Goal: Information Seeking & Learning: Learn about a topic

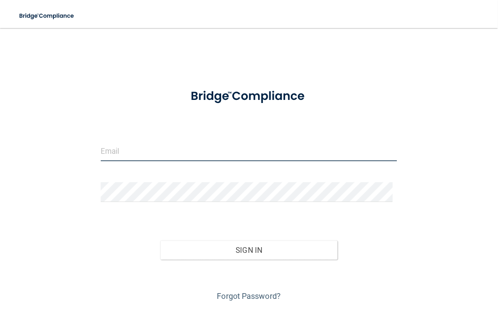
click at [183, 143] on input "email" at bounding box center [249, 152] width 297 height 20
drag, startPoint x: 184, startPoint y: 149, endPoint x: 184, endPoint y: 156, distance: 7.0
click at [184, 149] on input "email" at bounding box center [249, 152] width 297 height 20
type input "[EMAIL_ADDRESS][DOMAIN_NAME]"
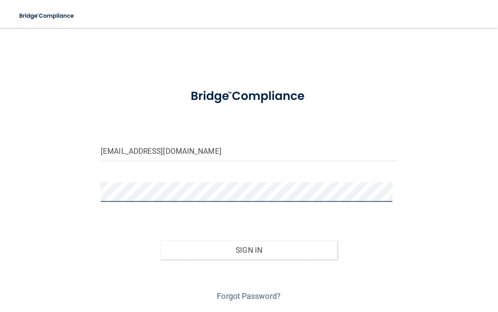
click at [160, 241] on button "Sign In" at bounding box center [249, 250] width 178 height 19
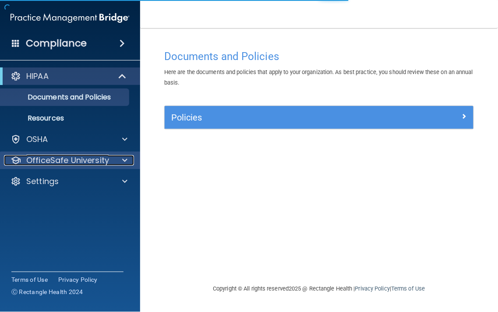
click at [50, 160] on p "OfficeSafe University" at bounding box center [67, 160] width 83 height 11
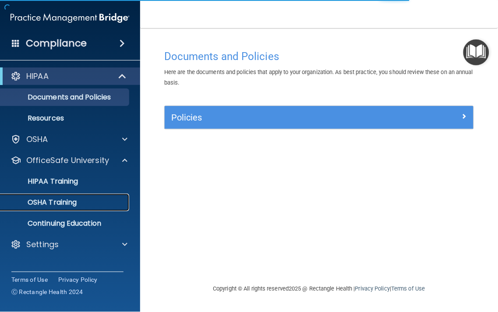
click at [67, 199] on p "OSHA Training" at bounding box center [41, 202] width 71 height 9
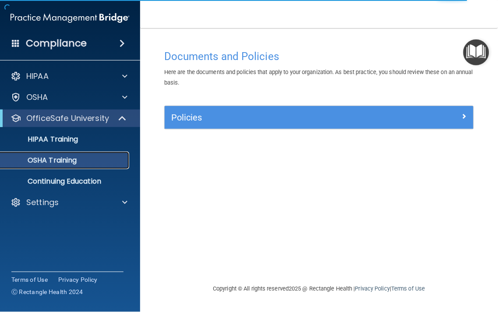
click at [79, 157] on div "OSHA Training" at bounding box center [66, 160] width 120 height 9
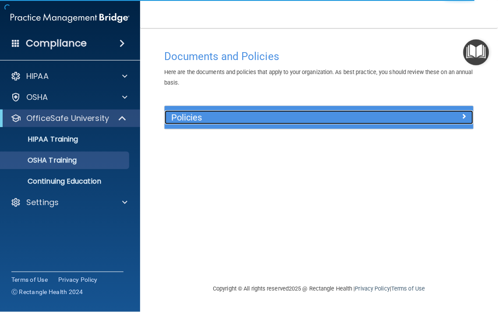
click at [305, 118] on h5 "Policies" at bounding box center [280, 118] width 219 height 10
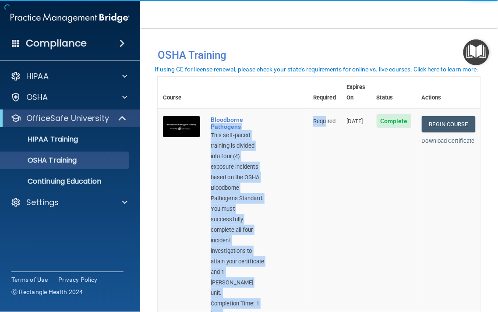
drag, startPoint x: 274, startPoint y: 106, endPoint x: 322, endPoint y: 152, distance: 66.3
click at [322, 152] on tr "Bloodborne Pathogens This self-paced training is divided into four (4) exposure…" at bounding box center [319, 218] width 323 height 218
click at [322, 152] on td "Required" at bounding box center [324, 218] width 33 height 218
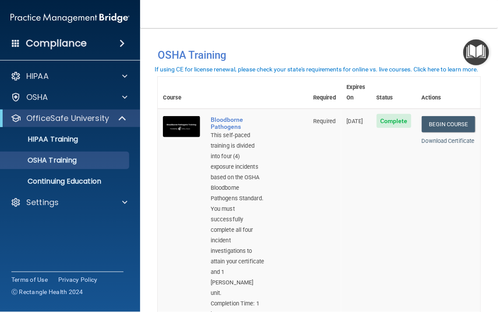
click at [341, 109] on td "09/30/2026" at bounding box center [356, 218] width 30 height 218
click at [355, 133] on td "09/30/2026" at bounding box center [356, 218] width 30 height 218
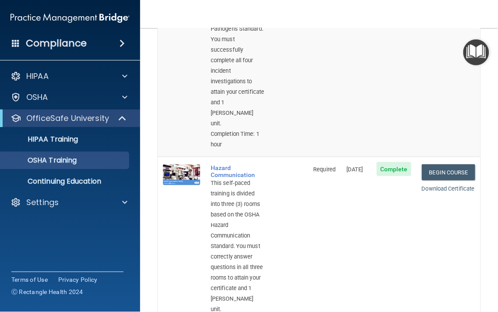
scroll to position [170, 0]
drag, startPoint x: 309, startPoint y: 166, endPoint x: 351, endPoint y: 176, distance: 42.7
click at [351, 176] on tr "Hazard Communication This self-paced training is divided into three (3) rooms b…" at bounding box center [319, 249] width 323 height 186
click at [351, 176] on td "01/29/2026" at bounding box center [356, 249] width 30 height 186
click at [341, 182] on td "01/29/2026" at bounding box center [356, 249] width 30 height 186
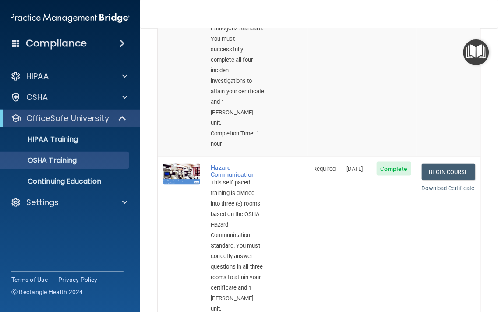
click at [347, 166] on span "01/29/2026" at bounding box center [355, 169] width 17 height 7
click at [341, 186] on td "01/29/2026" at bounding box center [356, 249] width 30 height 186
drag, startPoint x: 354, startPoint y: 166, endPoint x: 360, endPoint y: 179, distance: 13.9
click at [360, 177] on td "01/29/2026" at bounding box center [356, 249] width 30 height 186
click at [360, 179] on td "01/29/2026" at bounding box center [356, 249] width 30 height 186
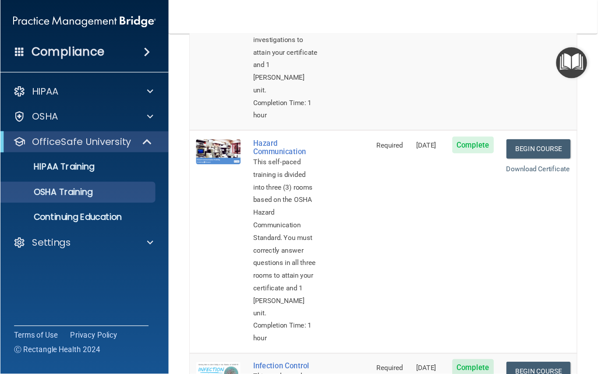
scroll to position [219, 0]
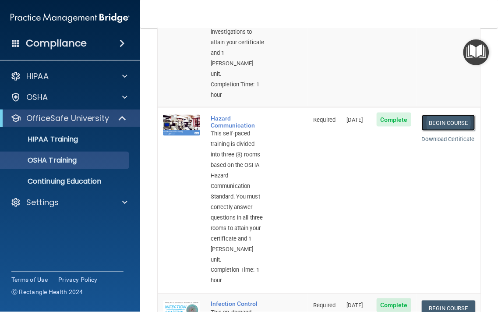
click at [450, 122] on link "Begin Course" at bounding box center [448, 123] width 53 height 16
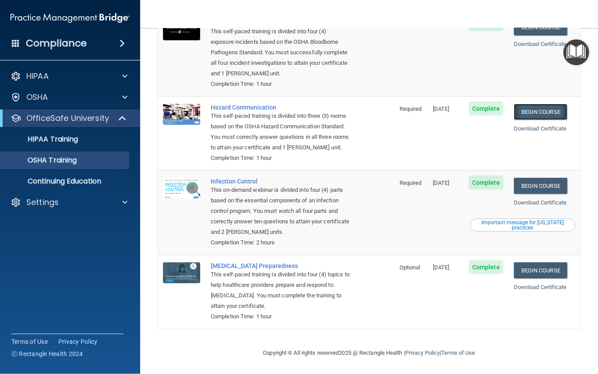
scroll to position [99, 0]
click at [67, 168] on link "OSHA Training" at bounding box center [60, 161] width 138 height 18
click at [74, 163] on p "OSHA Training" at bounding box center [41, 160] width 71 height 9
click at [83, 176] on link "Continuing Education" at bounding box center [60, 182] width 138 height 18
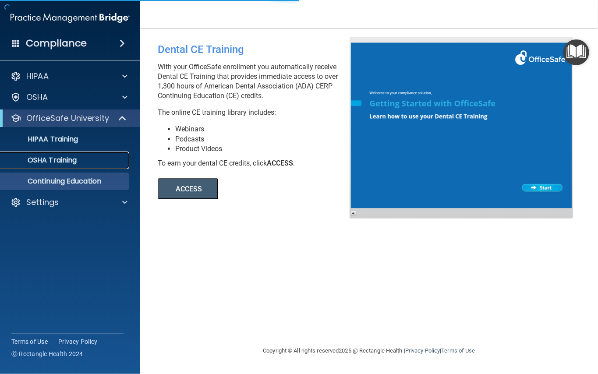
click at [81, 160] on div "OSHA Training" at bounding box center [66, 160] width 120 height 9
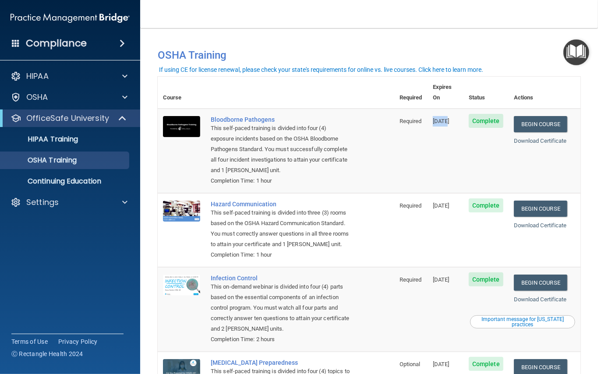
drag, startPoint x: 422, startPoint y: 107, endPoint x: 437, endPoint y: 123, distance: 22.0
click at [437, 123] on td "09/30/2026" at bounding box center [446, 151] width 36 height 85
click at [498, 303] on link "Download Certificate" at bounding box center [540, 299] width 53 height 7
click at [498, 227] on link "Download Certificate" at bounding box center [540, 225] width 53 height 7
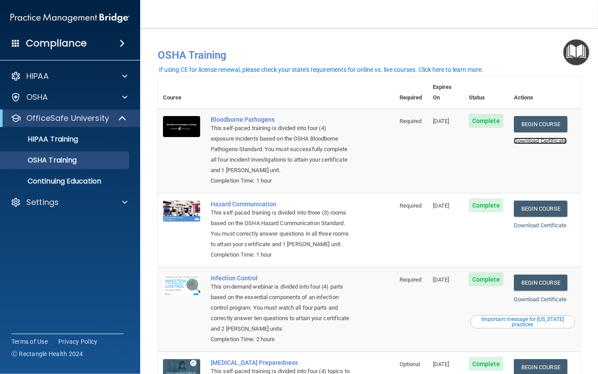
click at [498, 138] on link "Download Certificate" at bounding box center [540, 141] width 53 height 7
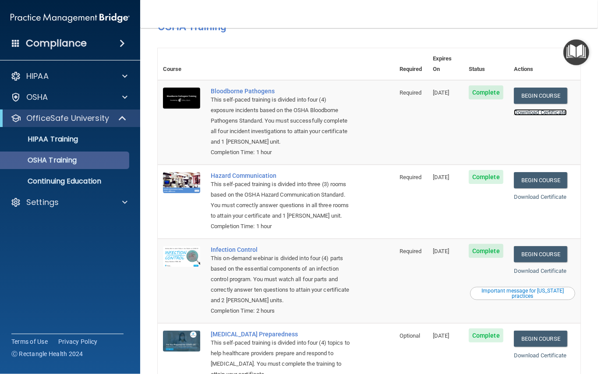
scroll to position [22, 0]
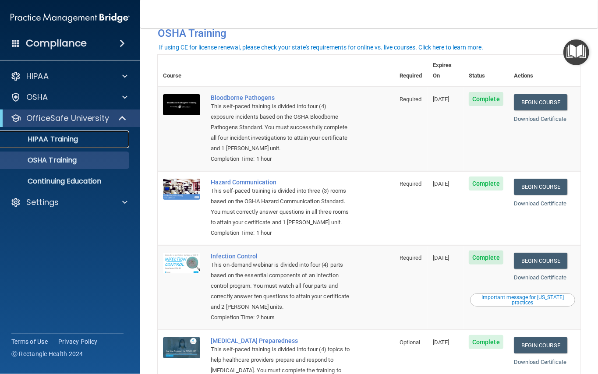
click at [67, 137] on p "HIPAA Training" at bounding box center [42, 139] width 72 height 9
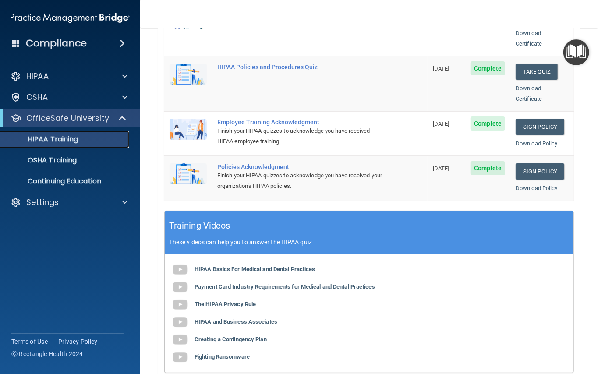
scroll to position [29, 0]
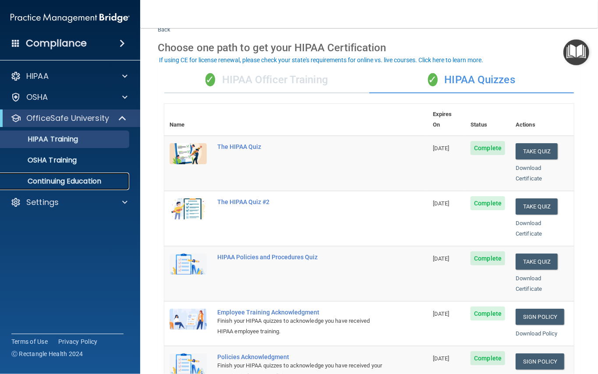
click at [61, 181] on p "Continuing Education" at bounding box center [66, 181] width 120 height 9
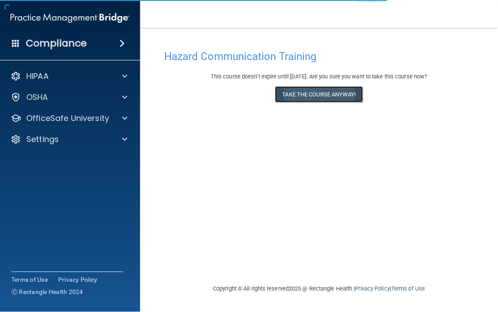
click at [318, 92] on button "Take the course anyway!" at bounding box center [319, 94] width 88 height 16
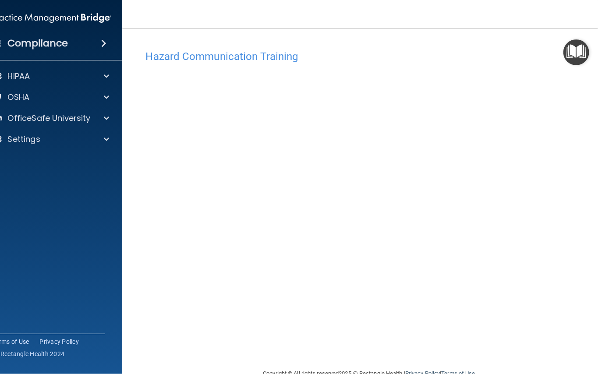
drag, startPoint x: 463, startPoint y: 0, endPoint x: 351, endPoint y: 48, distance: 122.3
click at [343, 26] on nav "Toggle navigation Huda Abu Nasab huda.abunasab@lpden.com Manage My Enterprise L…" at bounding box center [369, 14] width 495 height 28
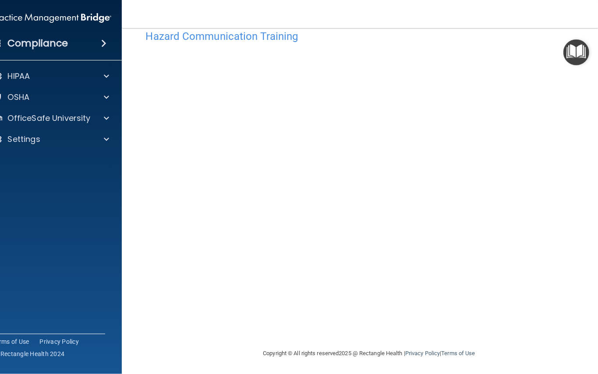
scroll to position [6, 0]
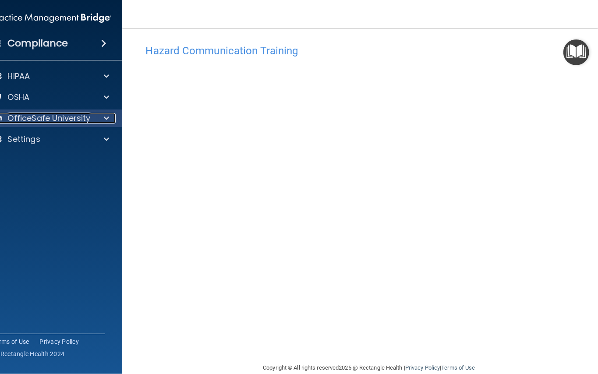
click at [35, 117] on p "OfficeSafe University" at bounding box center [49, 118] width 83 height 11
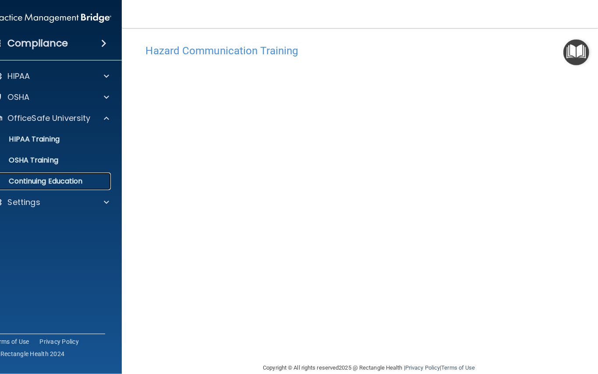
click at [69, 186] on p "Continuing Education" at bounding box center [47, 181] width 120 height 9
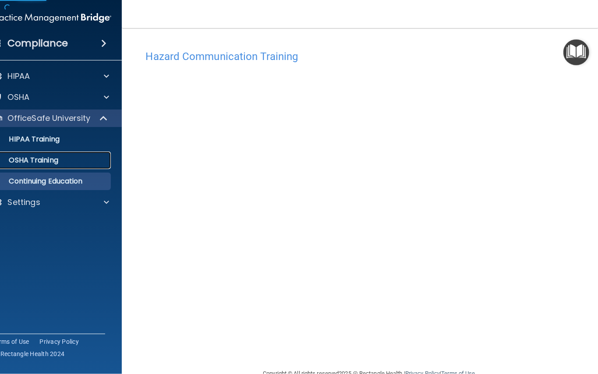
click at [58, 160] on p "OSHA Training" at bounding box center [22, 160] width 71 height 9
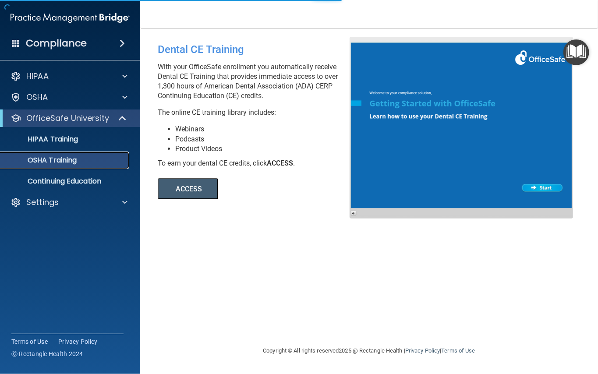
click at [56, 160] on p "OSHA Training" at bounding box center [41, 160] width 71 height 9
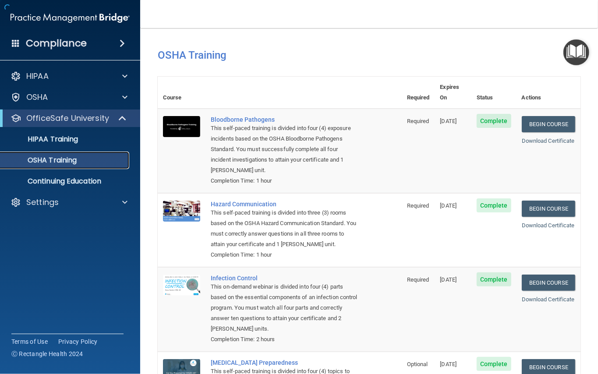
click at [102, 160] on div "OSHA Training" at bounding box center [66, 160] width 120 height 9
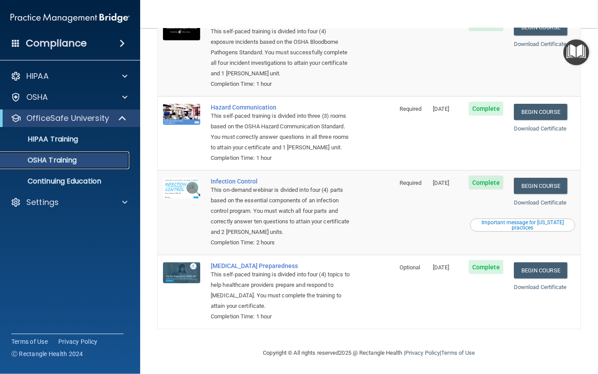
scroll to position [110, 0]
click at [498, 188] on link "Begin Course" at bounding box center [540, 186] width 53 height 16
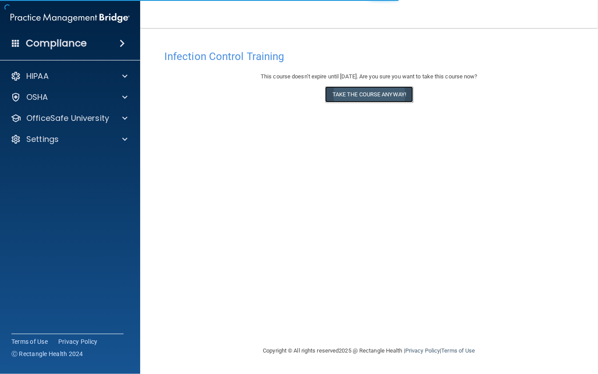
click at [365, 86] on button "Take the course anyway!" at bounding box center [369, 94] width 88 height 16
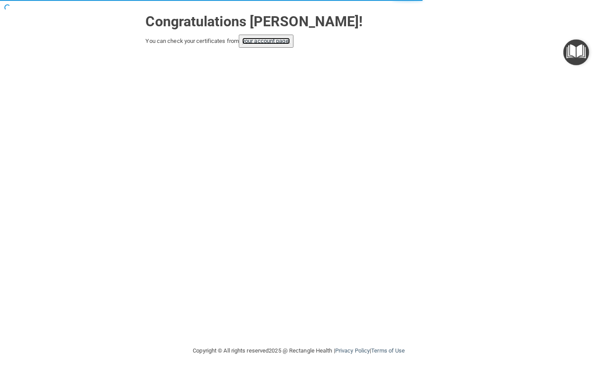
click at [266, 43] on link "your account page!" at bounding box center [266, 41] width 48 height 7
